Goal: Information Seeking & Learning: Understand process/instructions

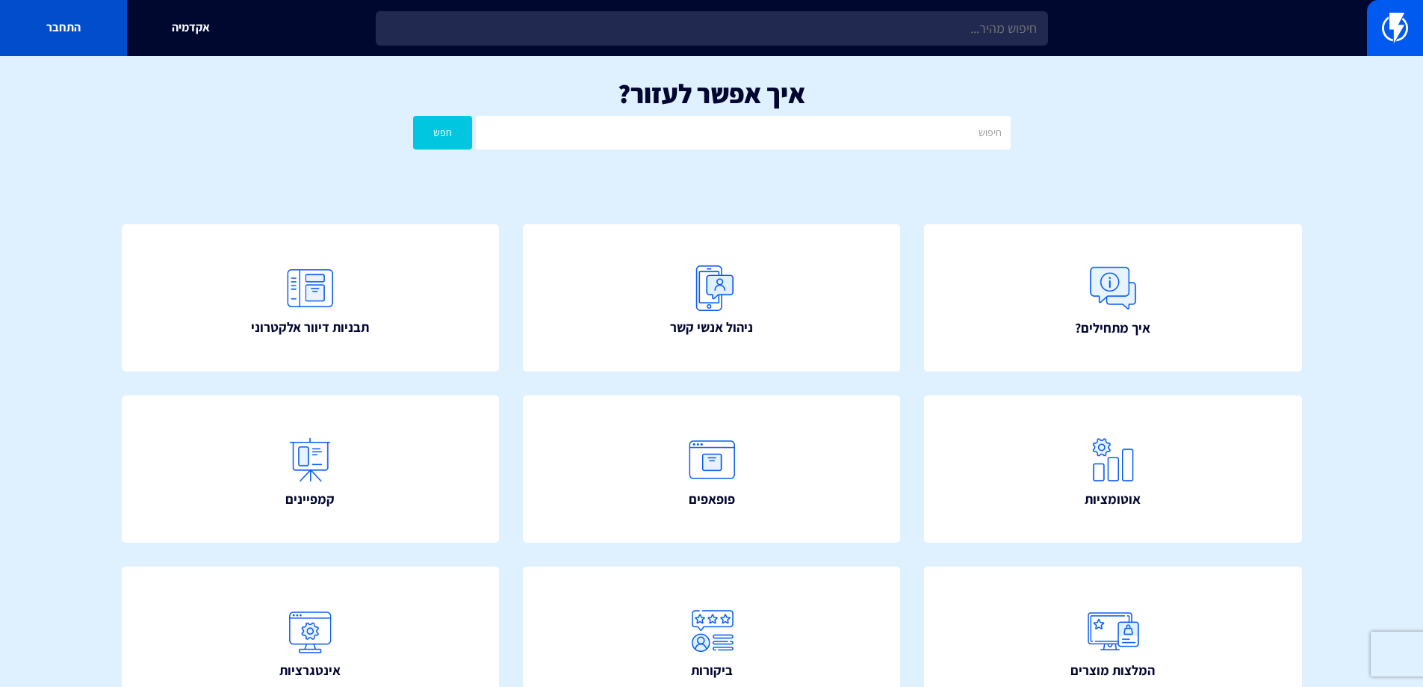
click at [105, 23] on link "התחבר" at bounding box center [63, 28] width 127 height 56
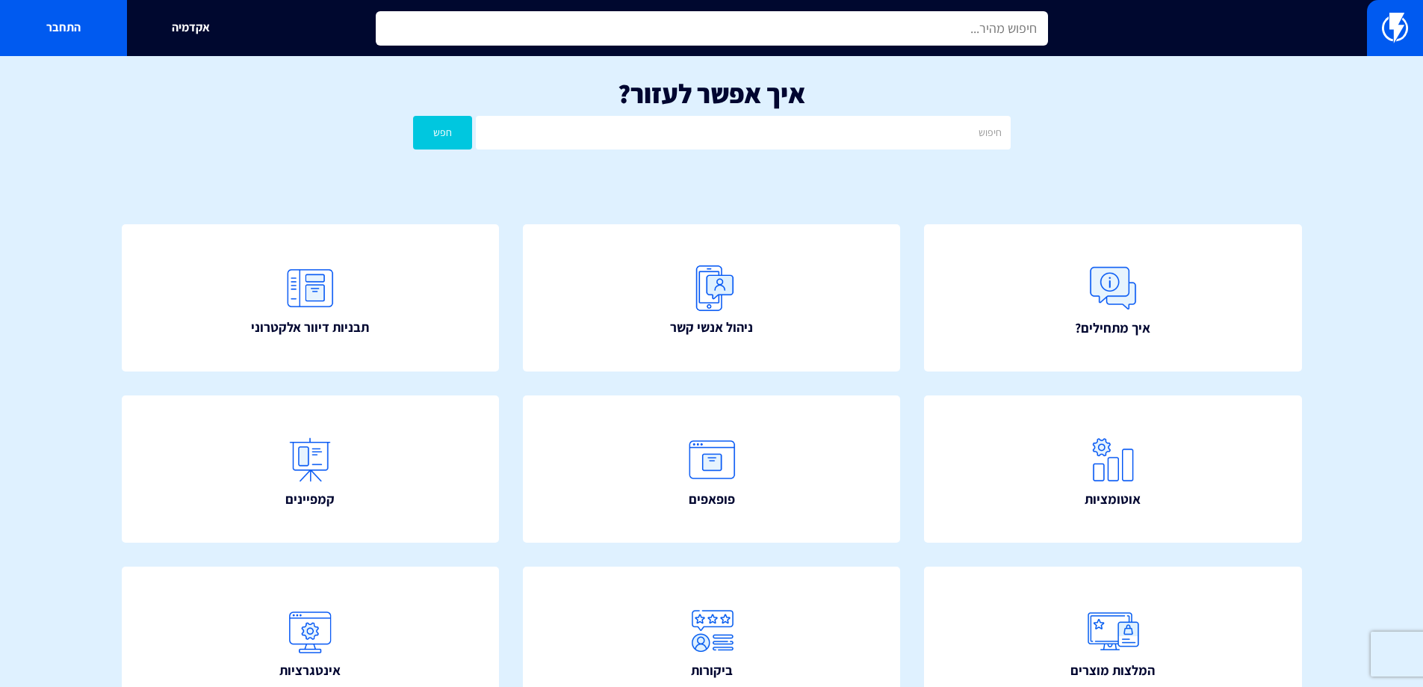
click at [609, 25] on input "text" at bounding box center [712, 28] width 672 height 34
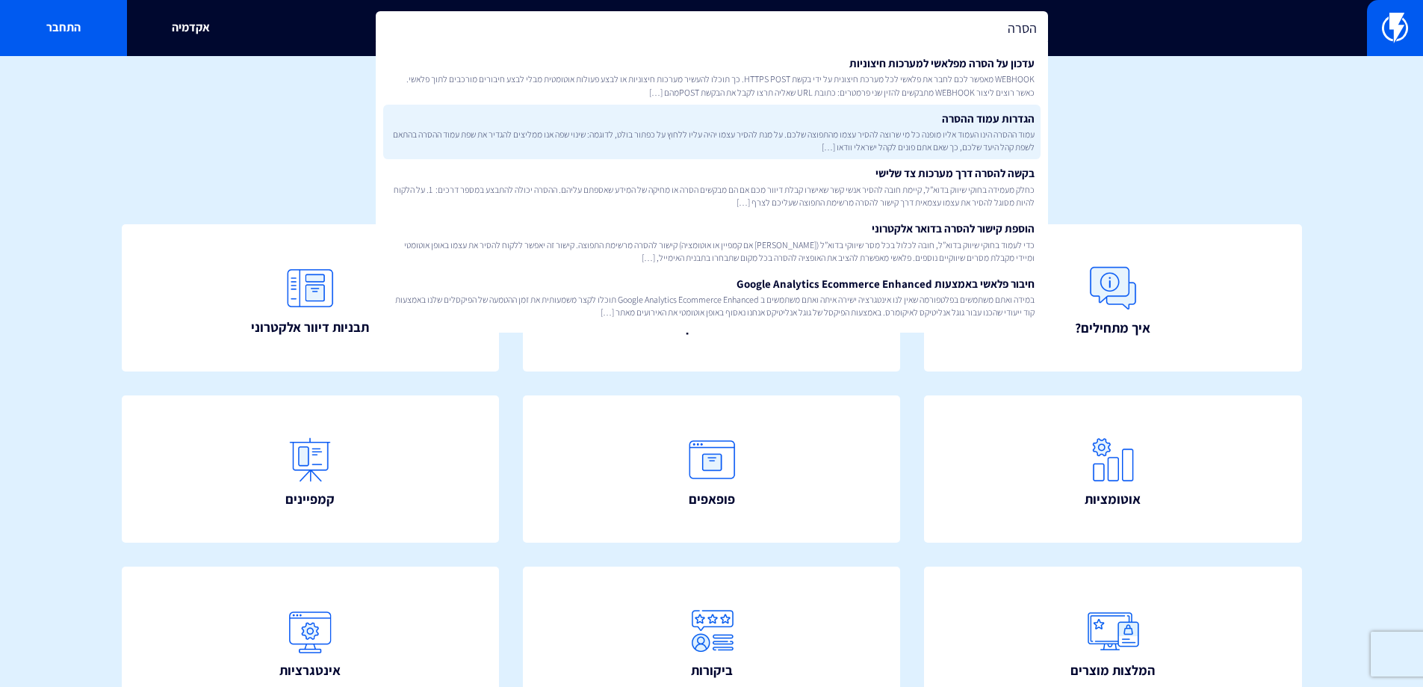
type input "הסרה"
click at [843, 117] on link "הגדרות עמוד ההסרה עמוד ההסרה הינו העמוד אליו מופנה כל מי שרוצה להסיר עצמו מהתפו…" at bounding box center [711, 132] width 657 height 55
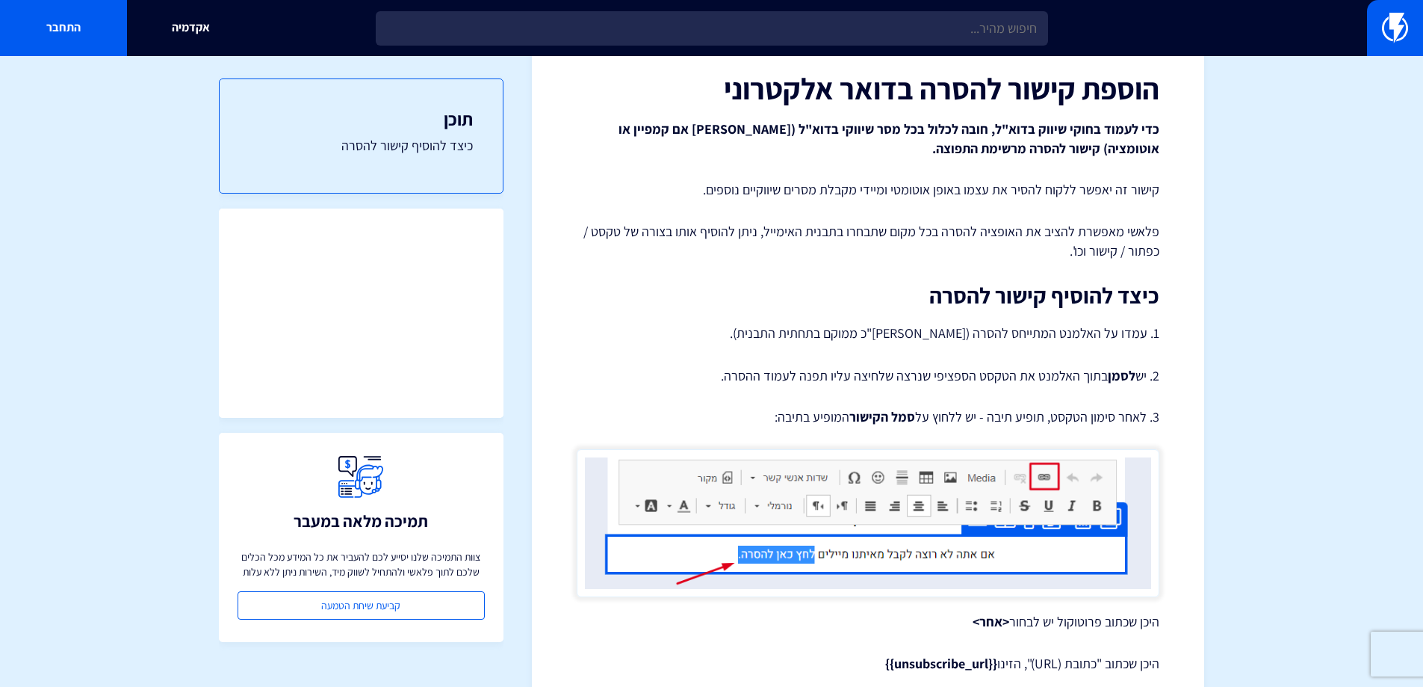
scroll to position [598, 0]
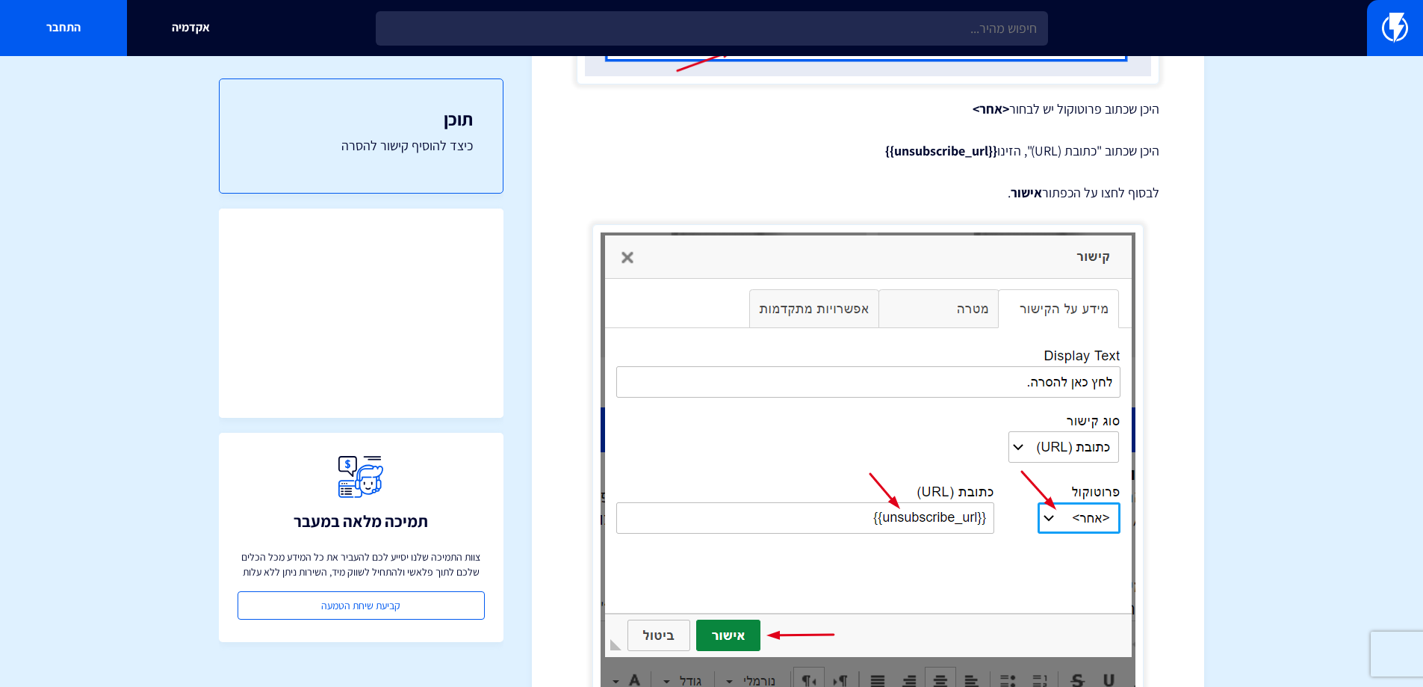
drag, startPoint x: 862, startPoint y: 142, endPoint x: 994, endPoint y: 146, distance: 132.3
click at [994, 146] on p "היכן שכתוב "כתובת (URL)", הזינו {{unsubscribe_url}}" at bounding box center [868, 150] width 583 height 19
copy strong "{{unsubscribe_url}}"
